Goal: Transaction & Acquisition: Purchase product/service

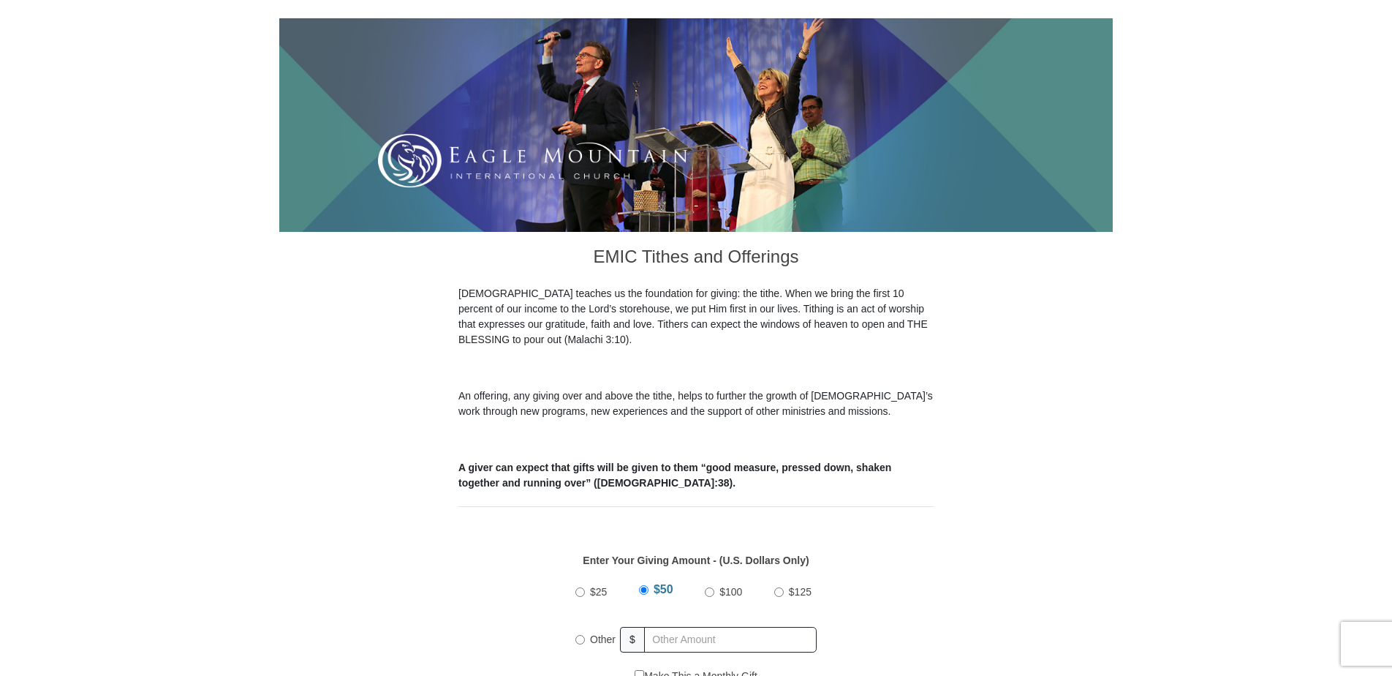
scroll to position [439, 0]
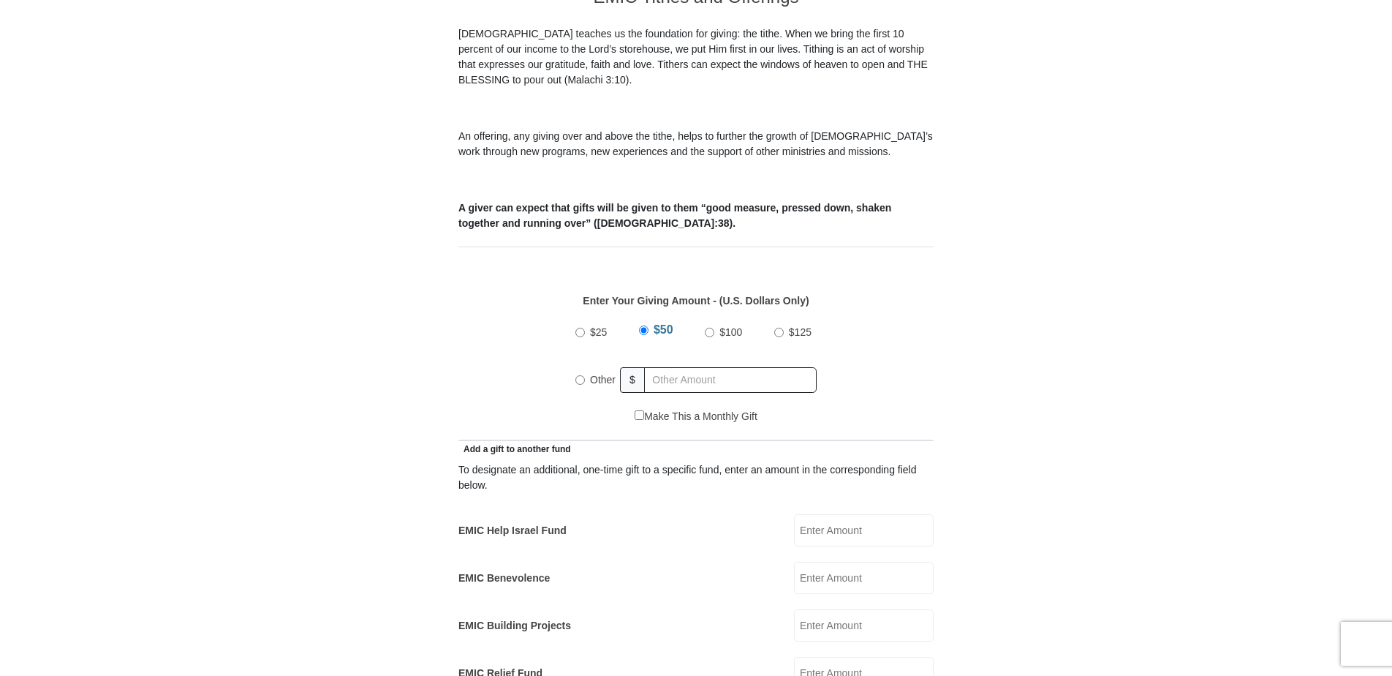
drag, startPoint x: 578, startPoint y: 358, endPoint x: 600, endPoint y: 372, distance: 25.0
click at [576, 375] on input "Other" at bounding box center [581, 380] width 10 height 10
radio input "true"
type input "425.00"
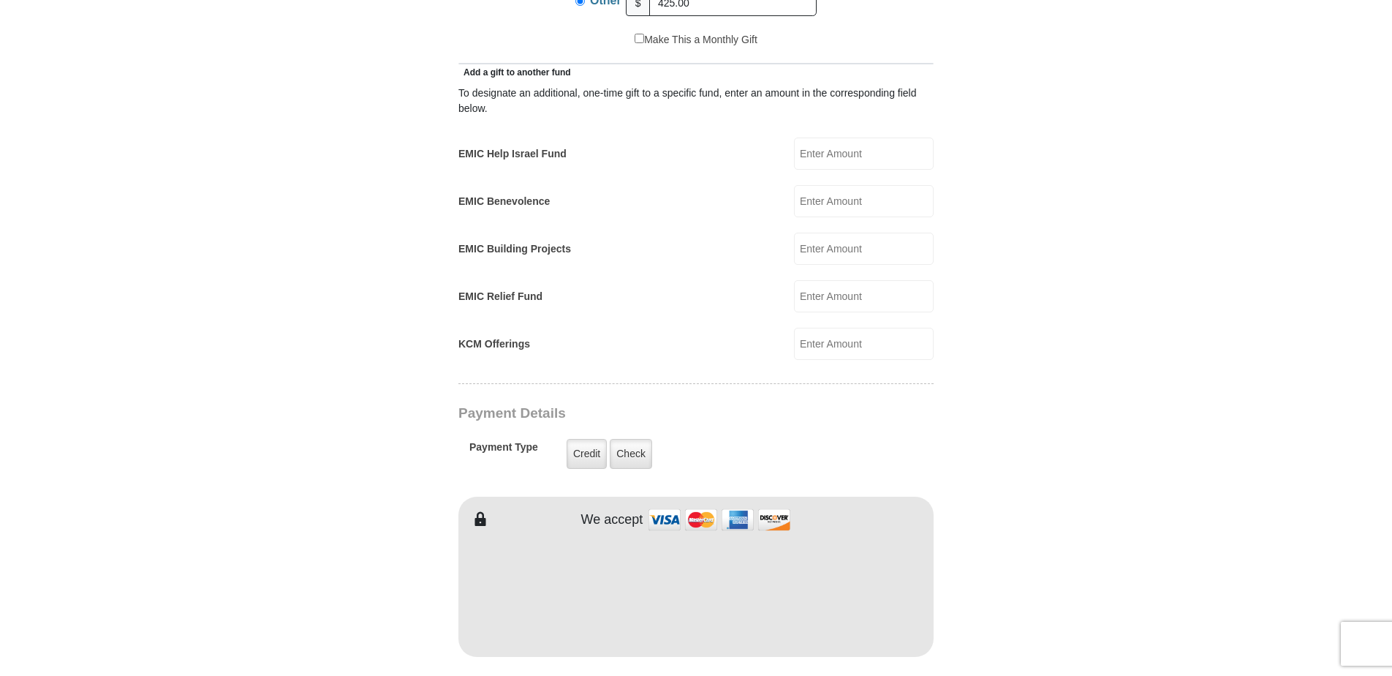
scroll to position [1024, 0]
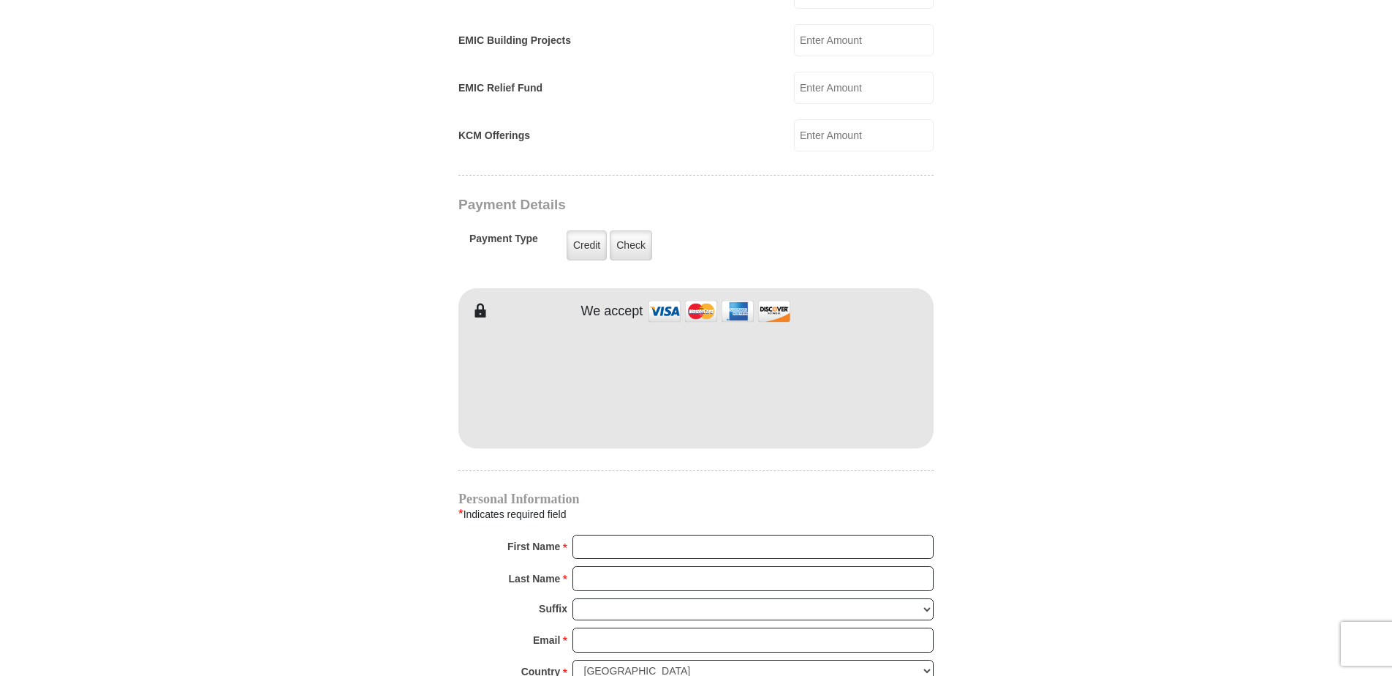
click at [667, 295] on img at bounding box center [720, 310] width 146 height 31
click at [582, 230] on label "Credit" at bounding box center [587, 245] width 40 height 30
click at [0, 0] on input "Credit" at bounding box center [0, 0] width 0 height 0
click at [908, 436] on div "EMIC Tithes and Offerings The [DEMOGRAPHIC_DATA] teaches us the foundation for …" at bounding box center [696, 280] width 475 height 1786
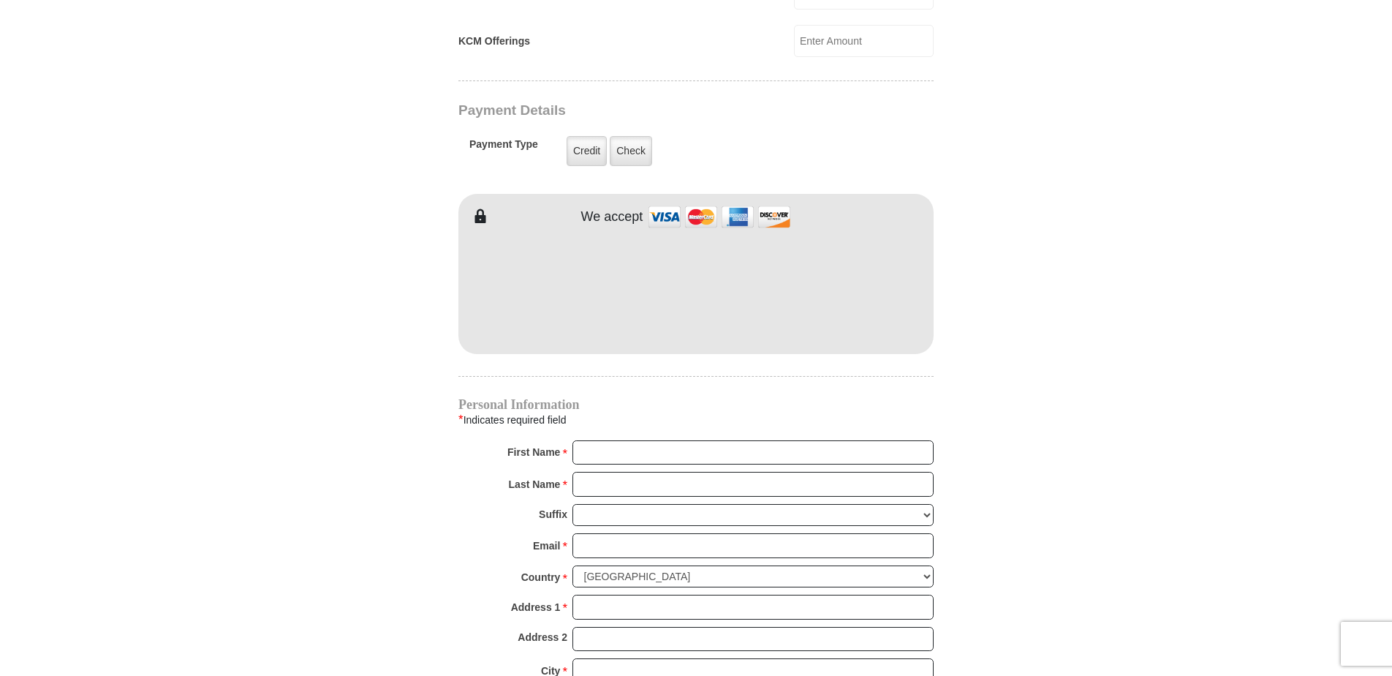
scroll to position [1170, 0]
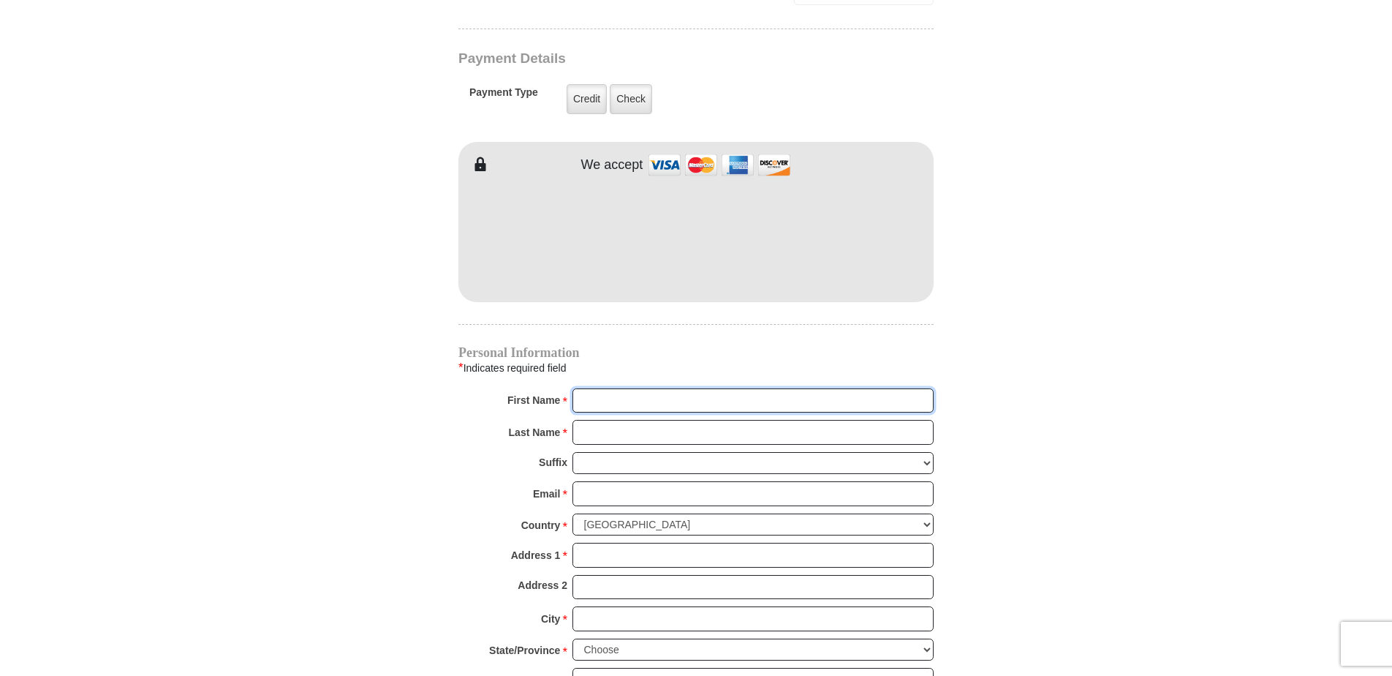
drag, startPoint x: 588, startPoint y: 383, endPoint x: 602, endPoint y: 380, distance: 14.2
click at [588, 388] on input "First Name *" at bounding box center [753, 400] width 361 height 25
type input "[PERSON_NAME] & [PERSON_NAME]"
type input "Young"
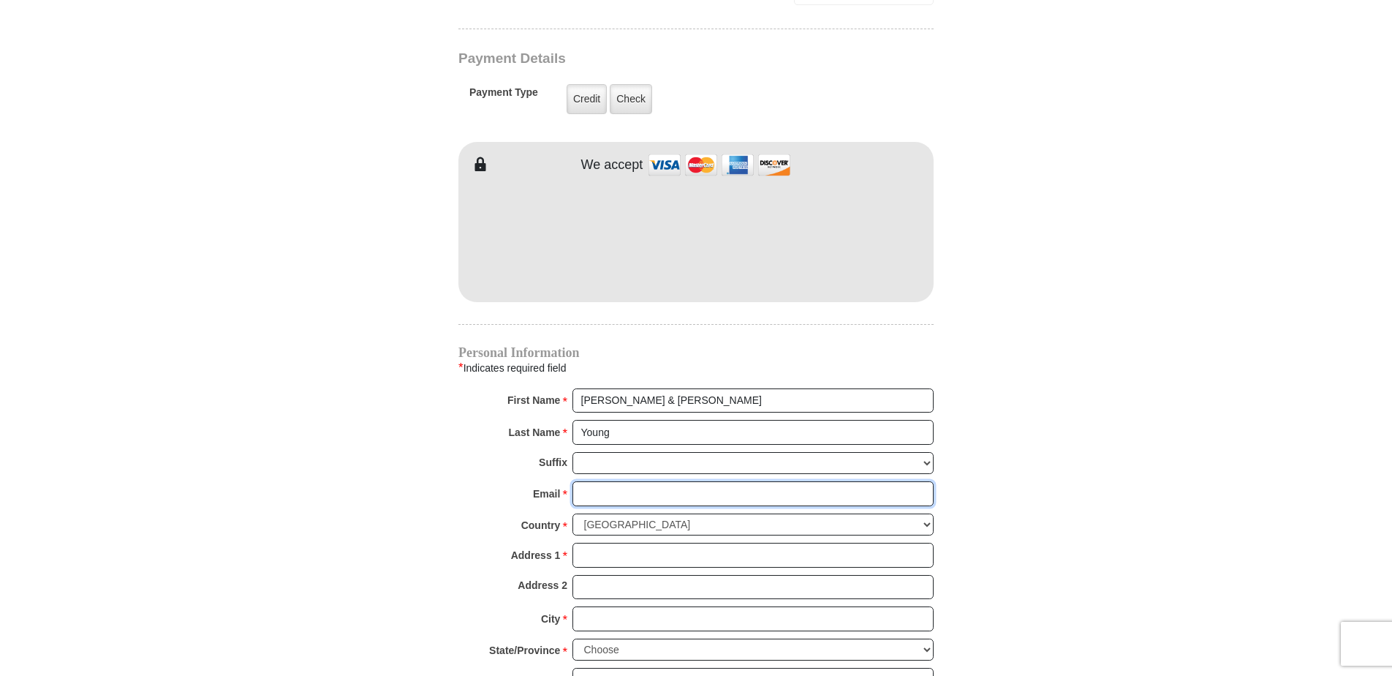
type input "[EMAIL_ADDRESS][DOMAIN_NAME]"
type input "[GEOGRAPHIC_DATA]"
type input "[PERSON_NAME]"
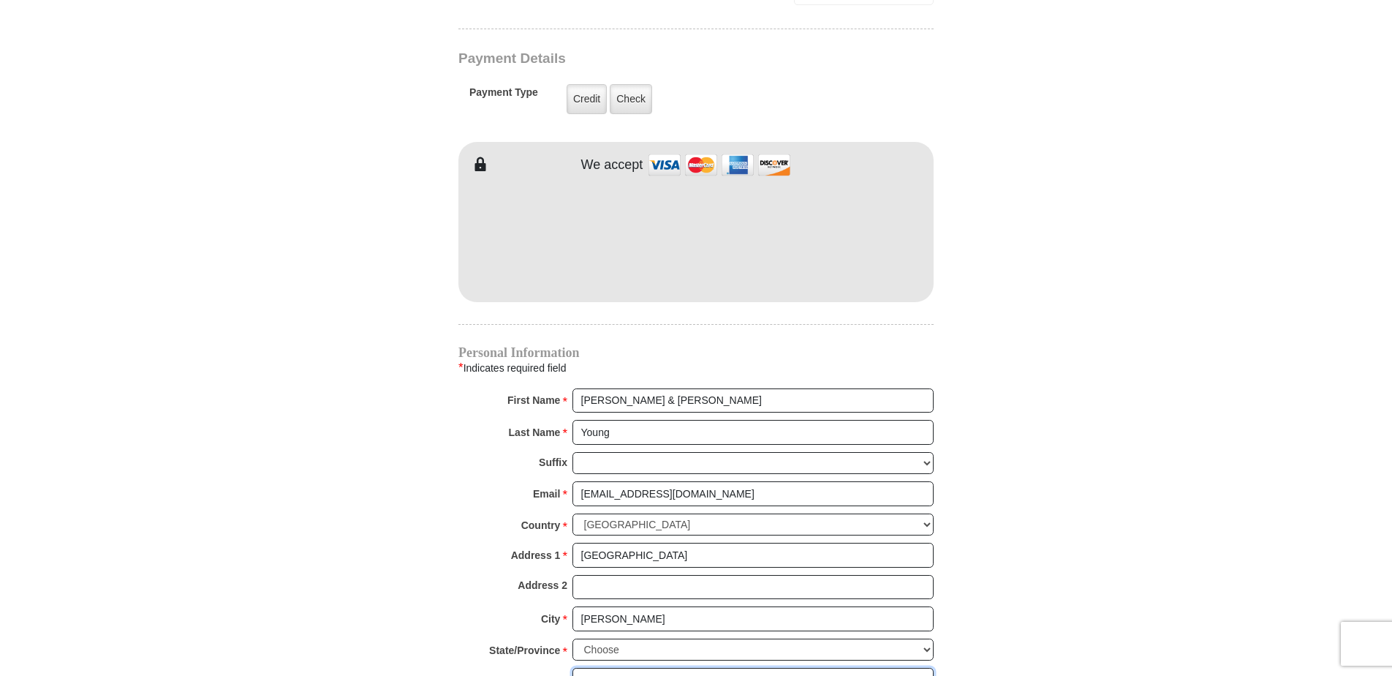
type input "97862"
type input "5418613411"
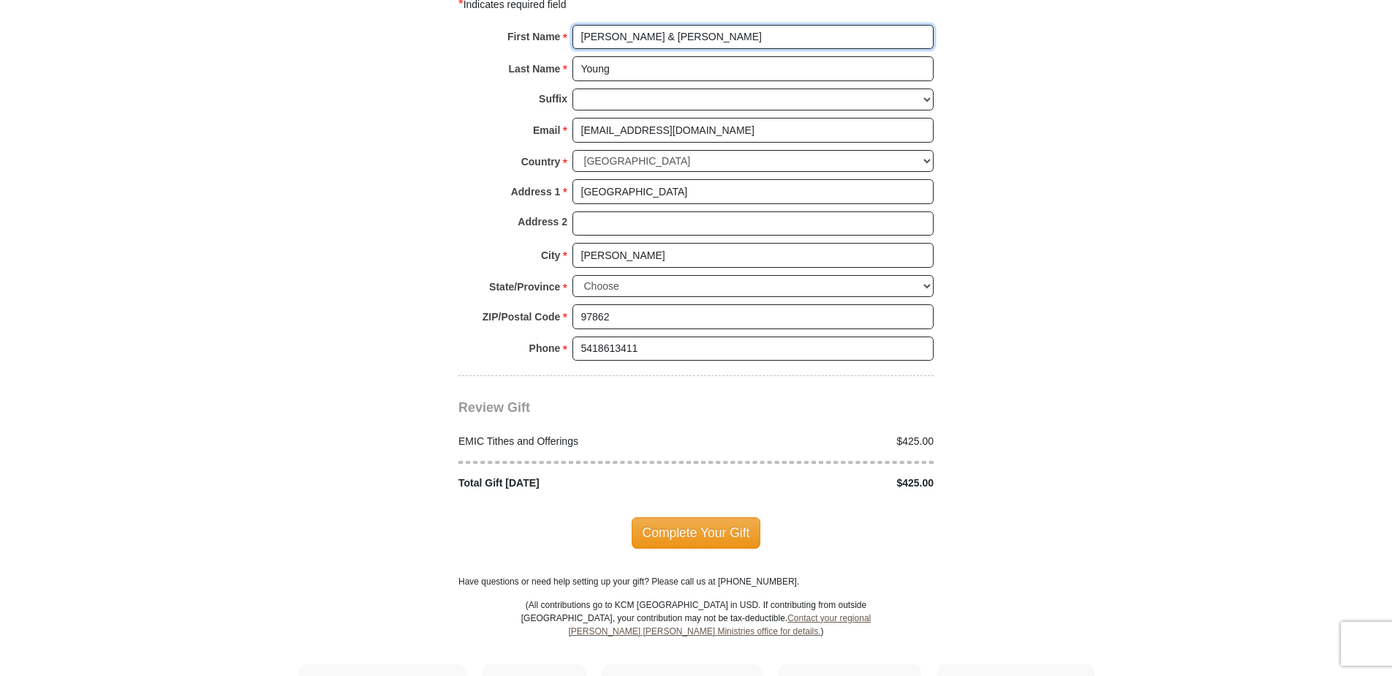
scroll to position [1536, 0]
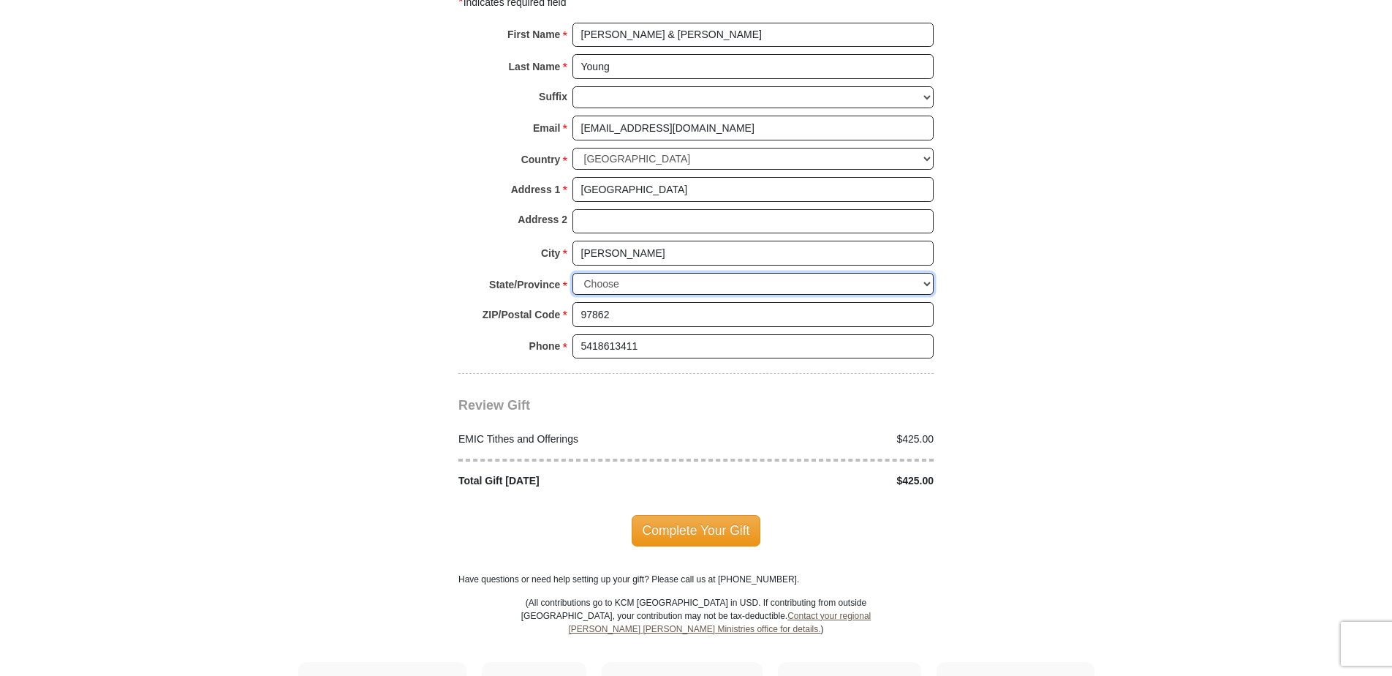
click at [924, 273] on select "Choose [US_STATE] [US_STATE] [US_STATE] [US_STATE] [US_STATE] Armed Forces Amer…" at bounding box center [753, 284] width 361 height 23
select select "OR"
click at [573, 273] on select "Choose [US_STATE] [US_STATE] [US_STATE] [US_STATE] [US_STATE] Armed Forces Amer…" at bounding box center [753, 284] width 361 height 23
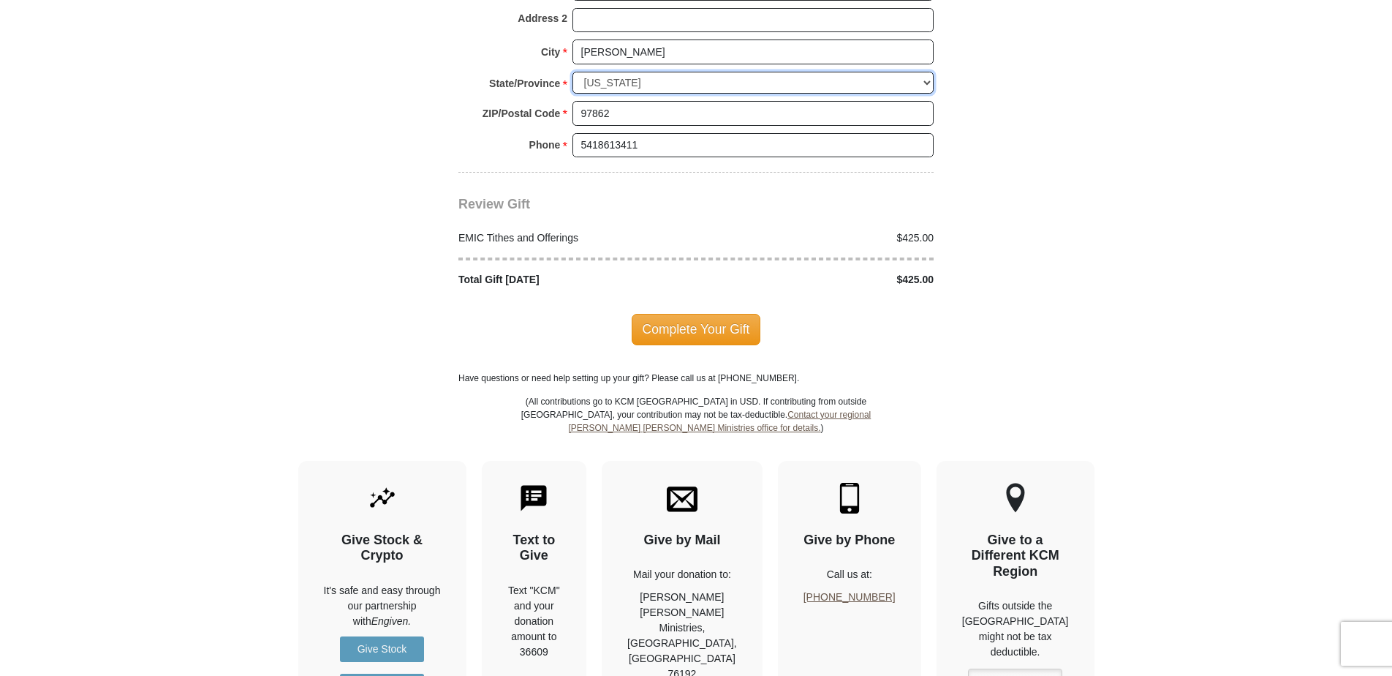
scroll to position [1828, 0]
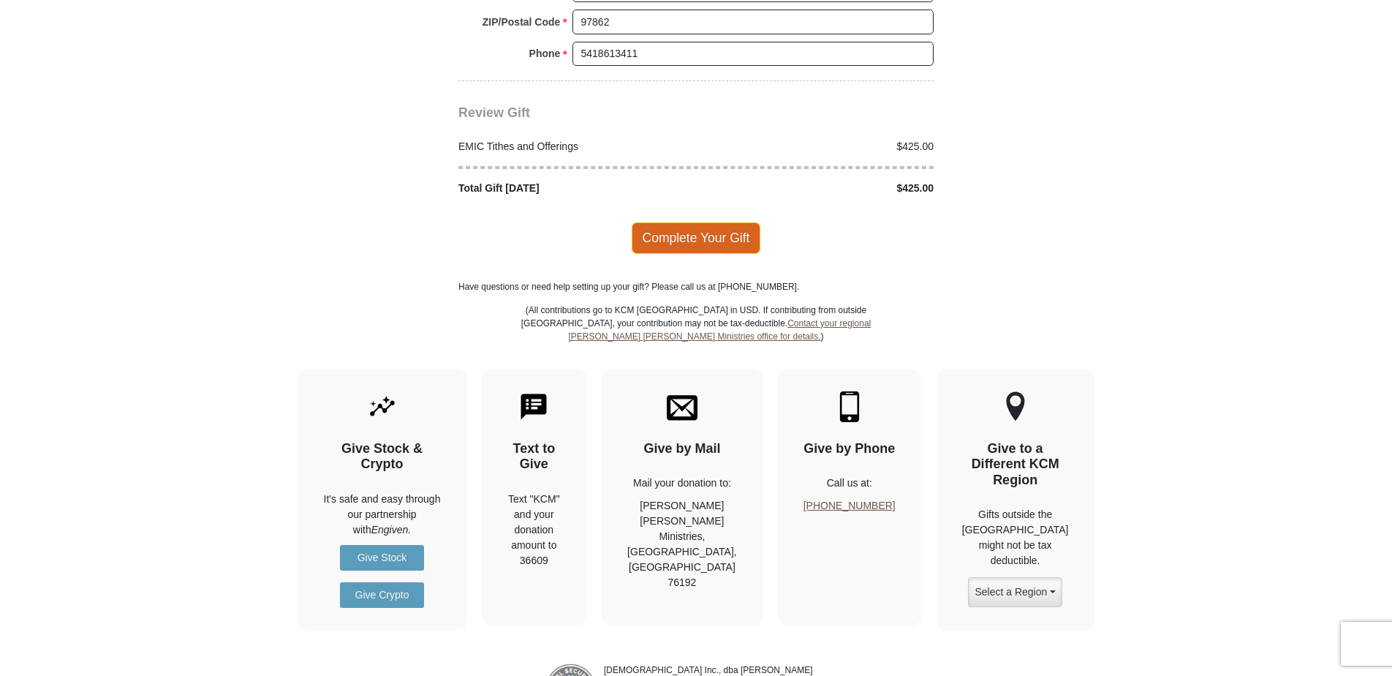
click at [694, 222] on span "Complete Your Gift" at bounding box center [696, 237] width 129 height 31
